Goal: Task Accomplishment & Management: Complete application form

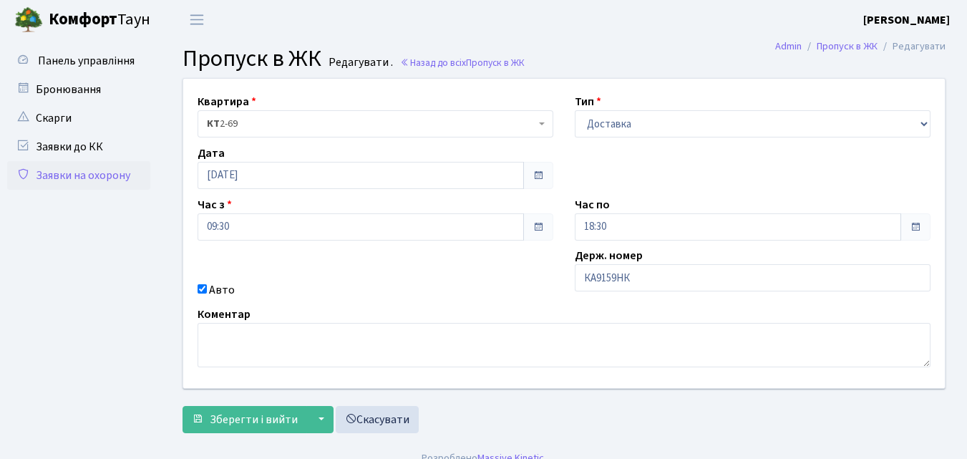
click at [95, 175] on link "Заявки на охорону" at bounding box center [78, 175] width 143 height 29
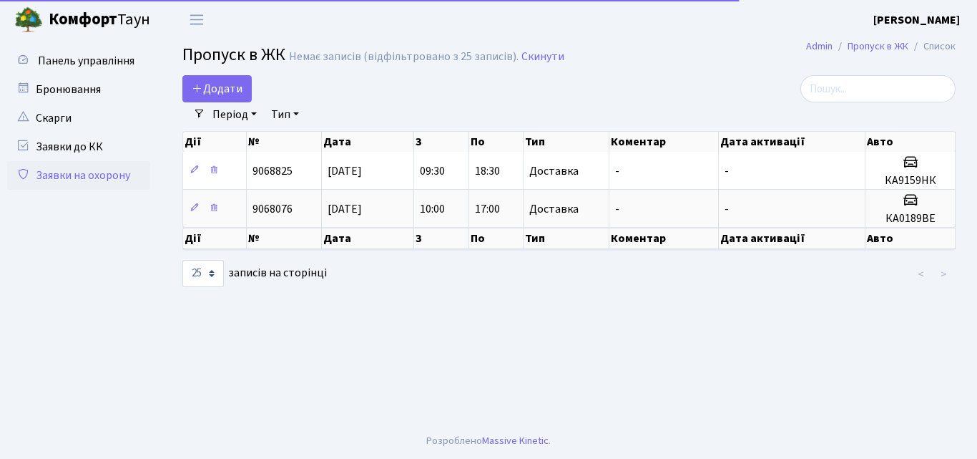
select select "25"
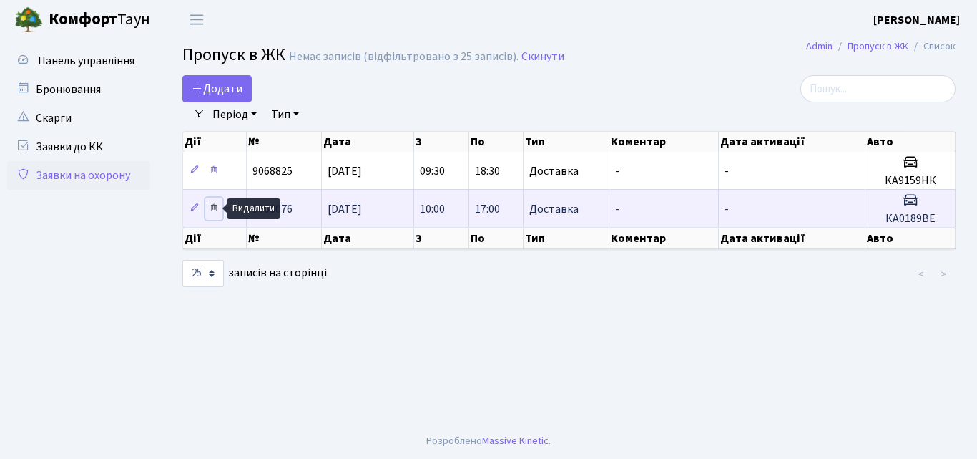
click at [214, 206] on icon at bounding box center [214, 207] width 10 height 10
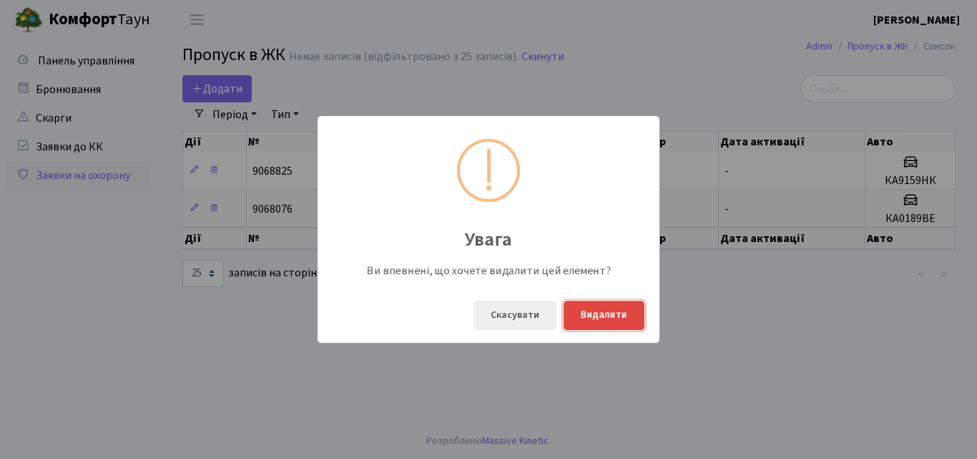
click at [602, 308] on button "Видалити" at bounding box center [604, 314] width 81 height 29
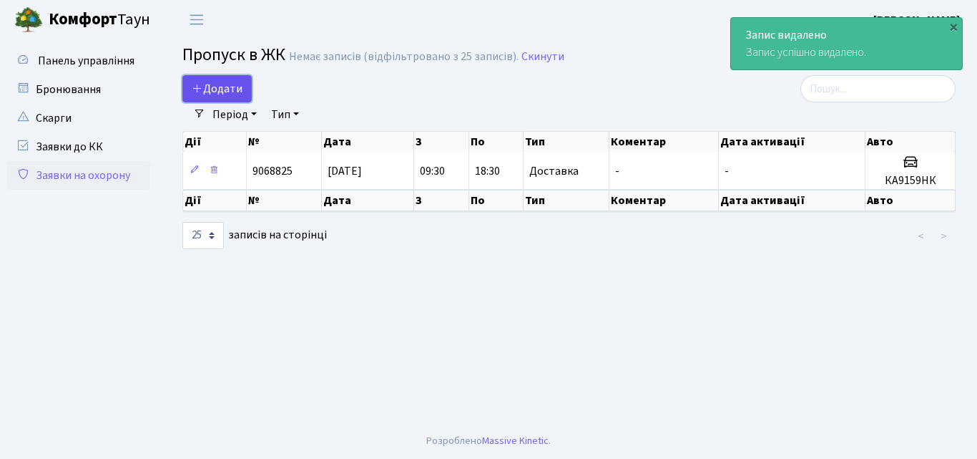
click at [202, 85] on icon at bounding box center [197, 87] width 11 height 11
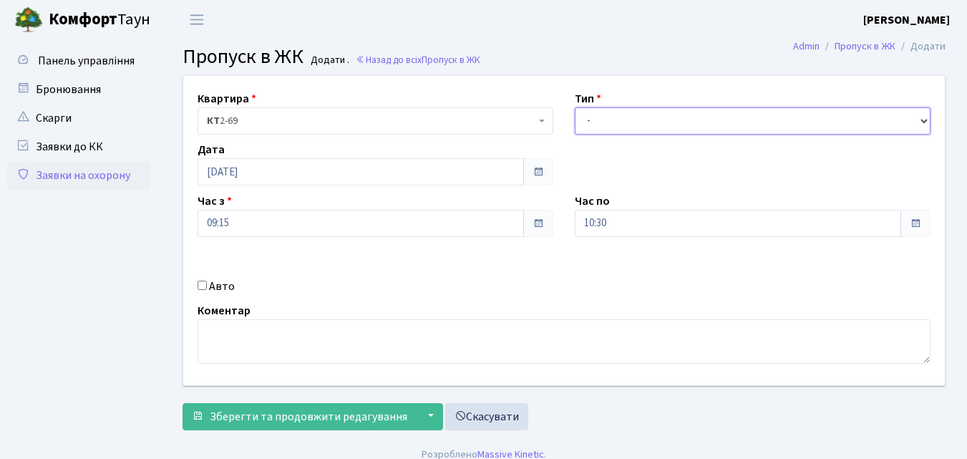
click at [594, 122] on select "- Доставка Таксі Гості Сервіс" at bounding box center [753, 120] width 356 height 27
select select "1"
click at [575, 107] on select "- Доставка Таксі Гості Сервіс" at bounding box center [753, 120] width 356 height 27
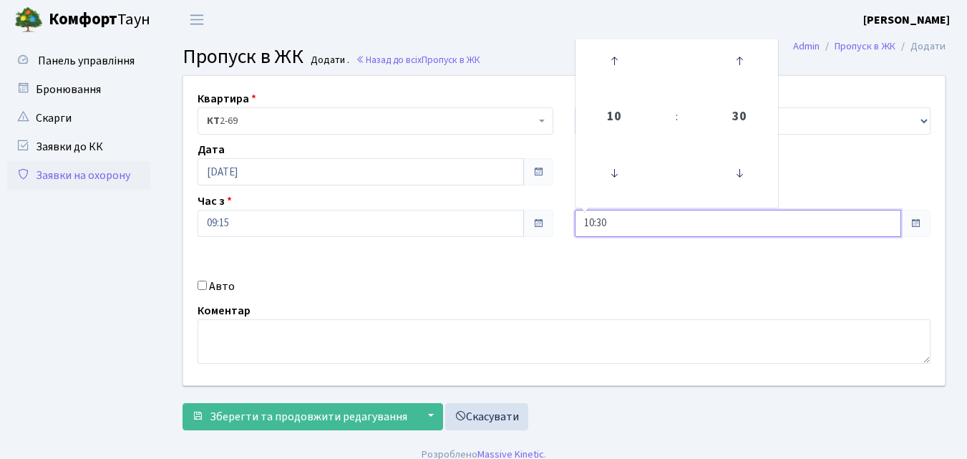
click at [618, 218] on input "10:30" at bounding box center [738, 223] width 326 height 27
click at [617, 60] on icon at bounding box center [614, 60] width 39 height 39
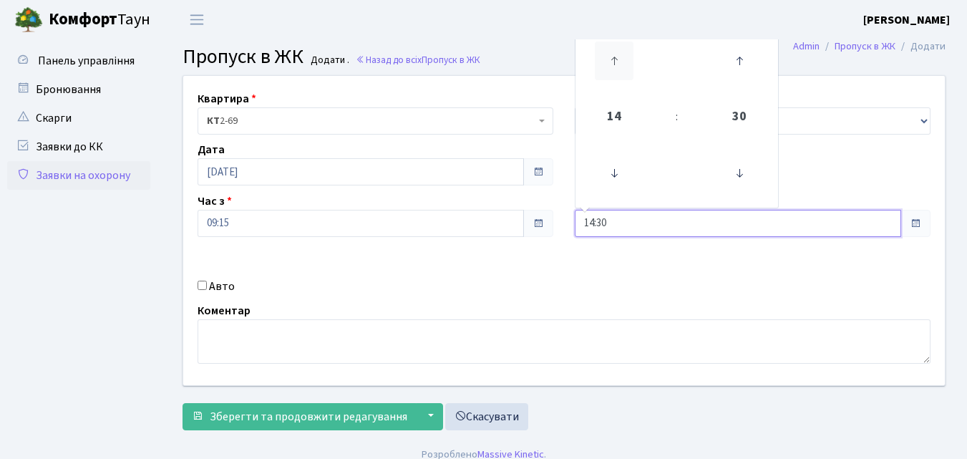
click at [617, 60] on icon at bounding box center [614, 60] width 39 height 39
click at [616, 61] on icon at bounding box center [614, 60] width 39 height 39
type input "18:30"
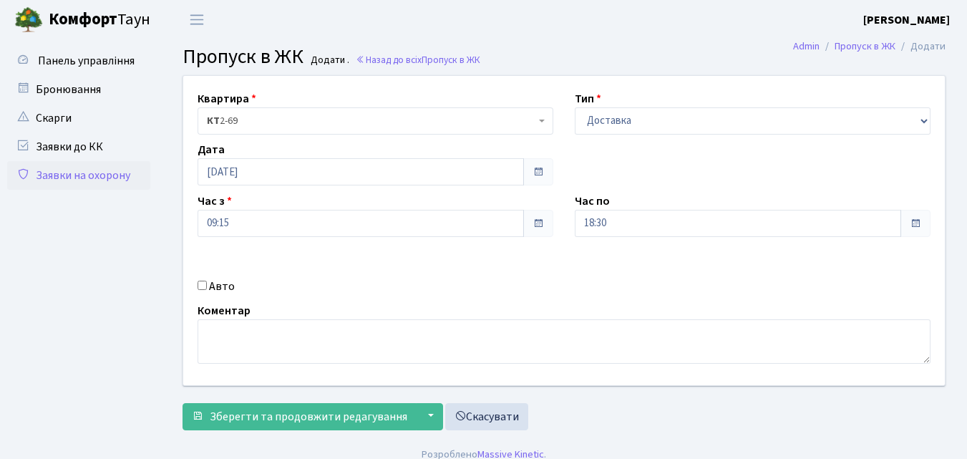
click at [200, 286] on input "Авто" at bounding box center [201, 284] width 9 height 9
checkbox input "true"
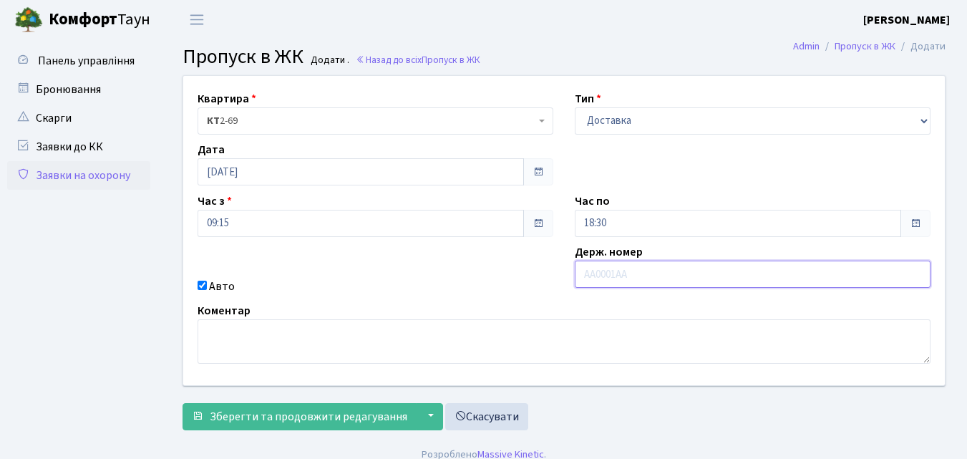
click at [595, 272] on input "text" at bounding box center [753, 273] width 356 height 27
type input "КА2447ЕВ"
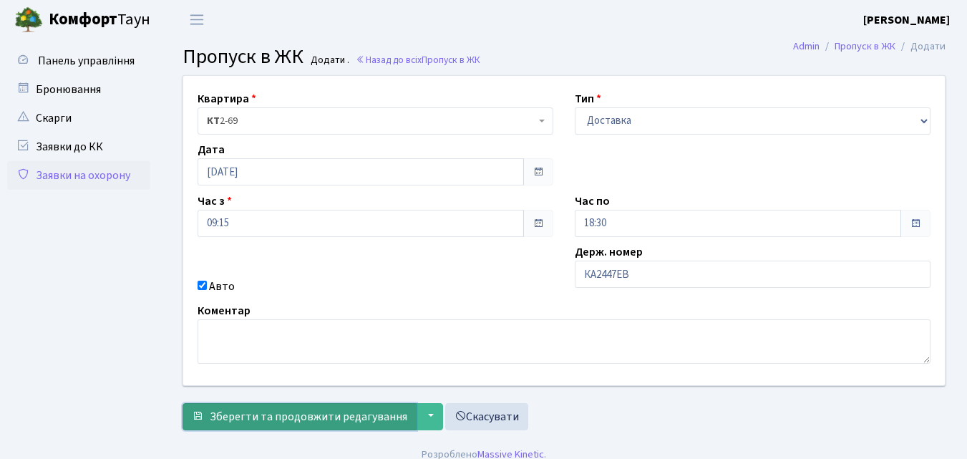
click at [323, 412] on span "Зберегти та продовжити редагування" at bounding box center [308, 417] width 197 height 16
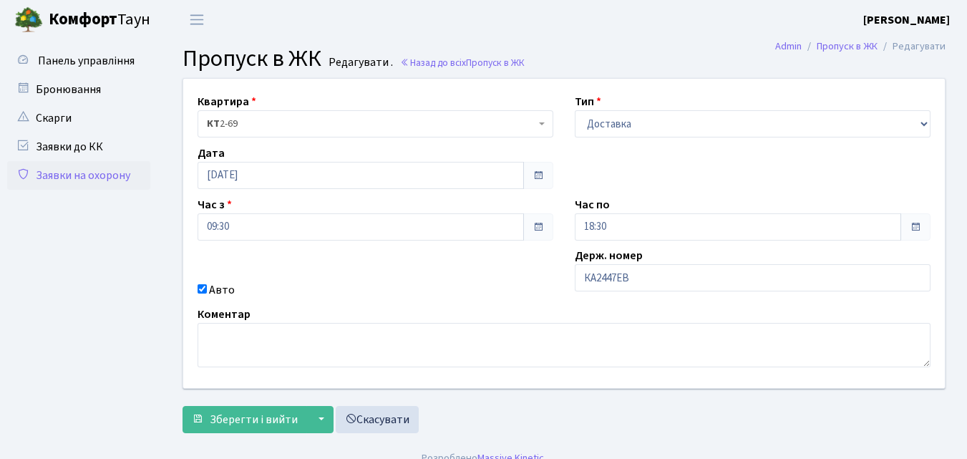
click at [64, 173] on link "Заявки на охорону" at bounding box center [78, 175] width 143 height 29
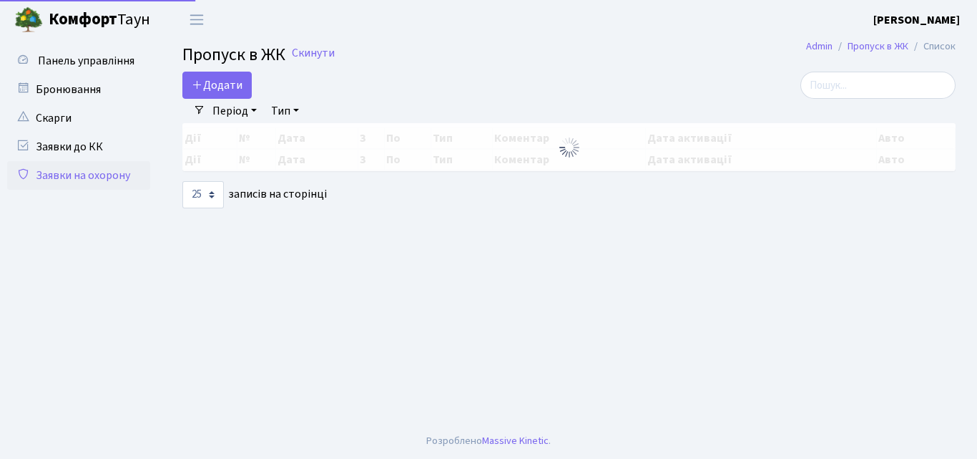
select select "25"
